Goal: Navigation & Orientation: Find specific page/section

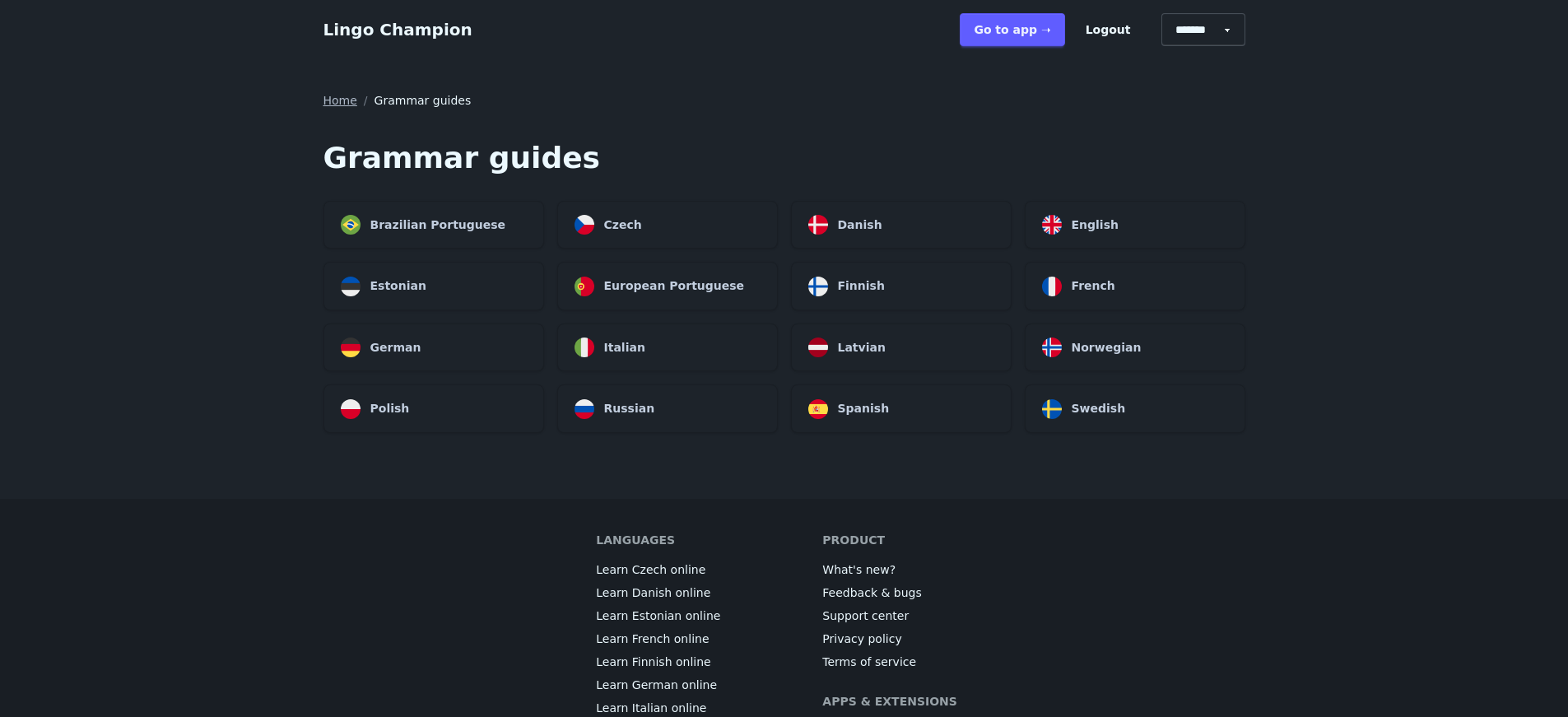
click at [1002, 29] on link "Go to app ➝" at bounding box center [1013, 30] width 105 height 33
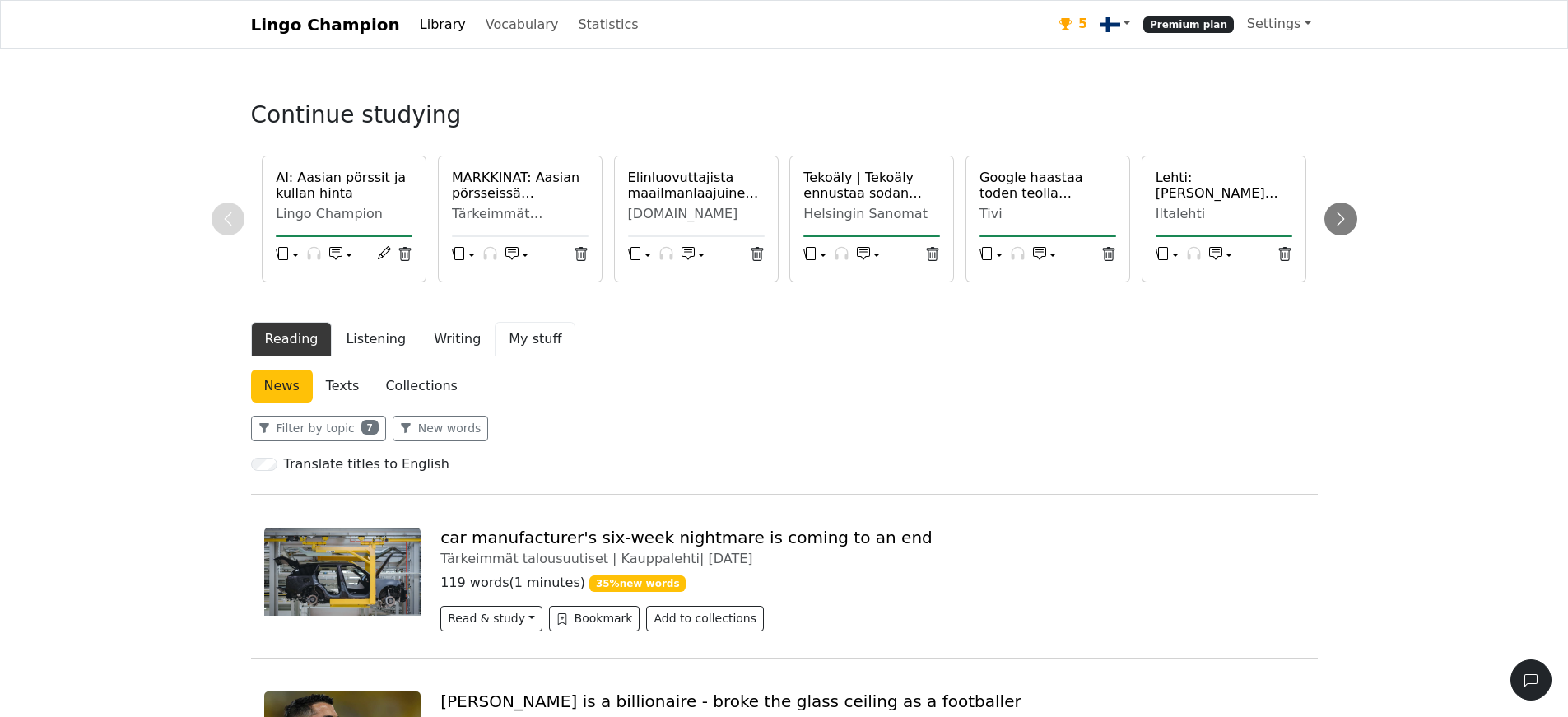
click at [532, 335] on button "My stuff" at bounding box center [534, 339] width 81 height 34
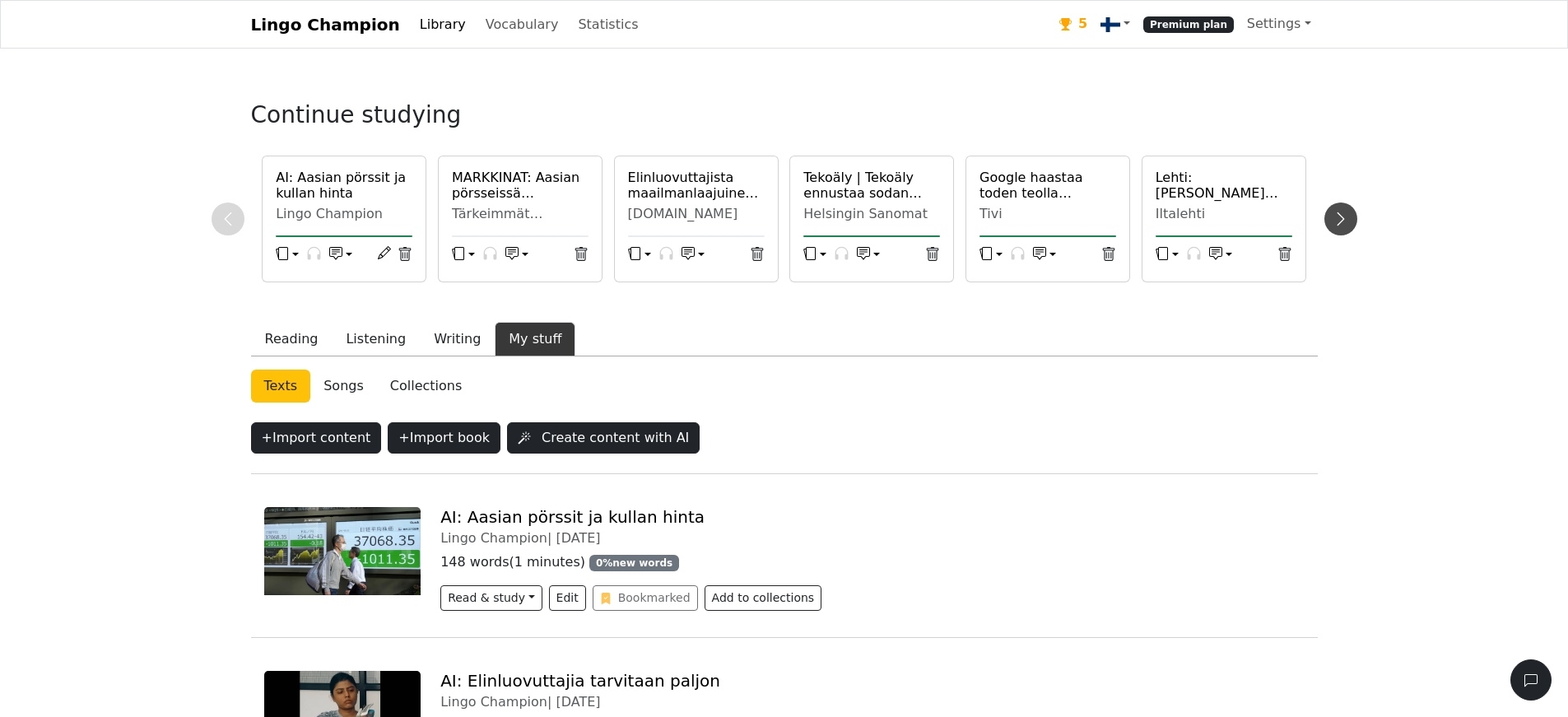
click at [1346, 215] on icon at bounding box center [1340, 218] width 16 height 16
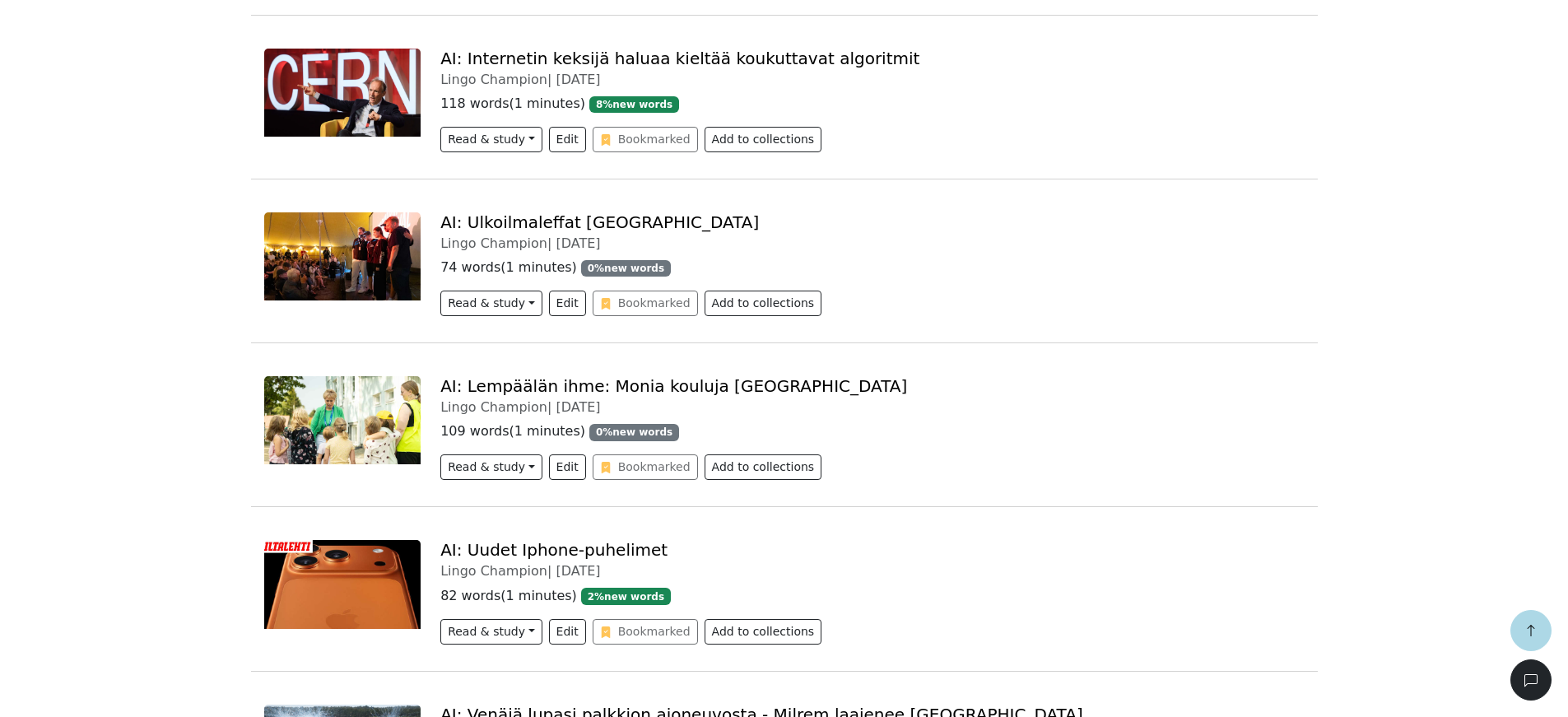
scroll to position [3553, 0]
